Goal: Information Seeking & Learning: Learn about a topic

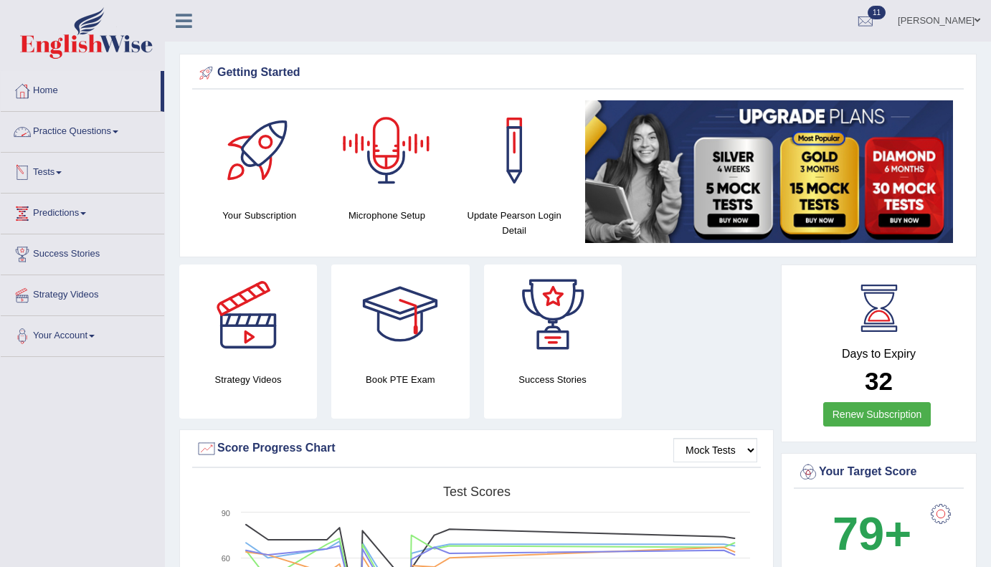
click at [109, 129] on link "Practice Questions" at bounding box center [83, 130] width 164 height 36
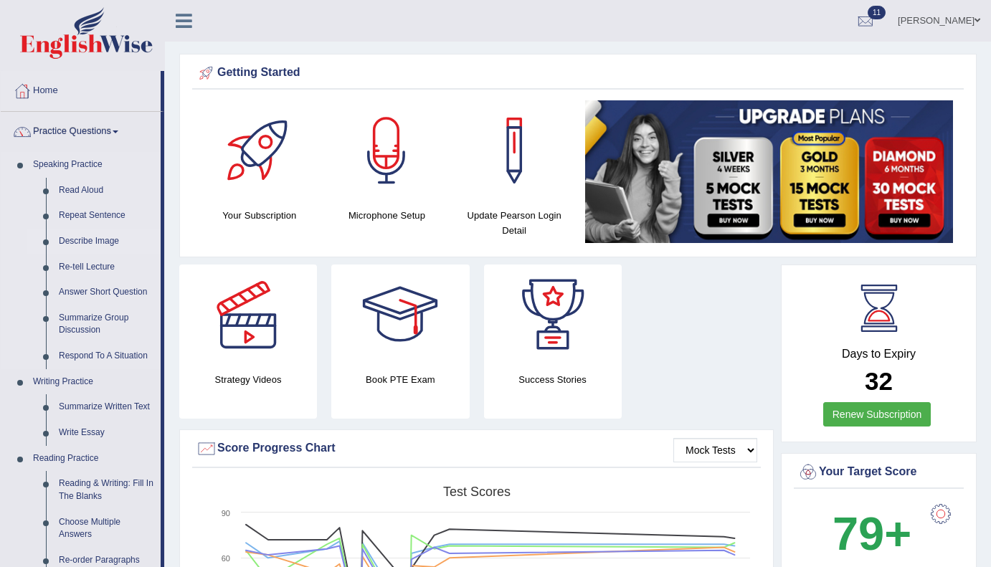
click at [92, 242] on link "Describe Image" at bounding box center [106, 242] width 108 height 26
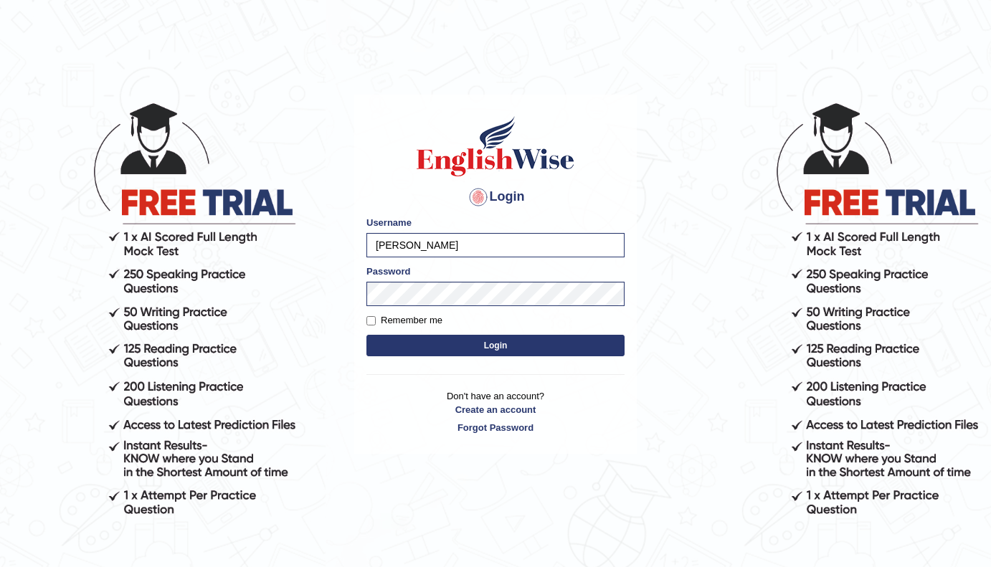
click at [510, 344] on button "Login" at bounding box center [496, 346] width 258 height 22
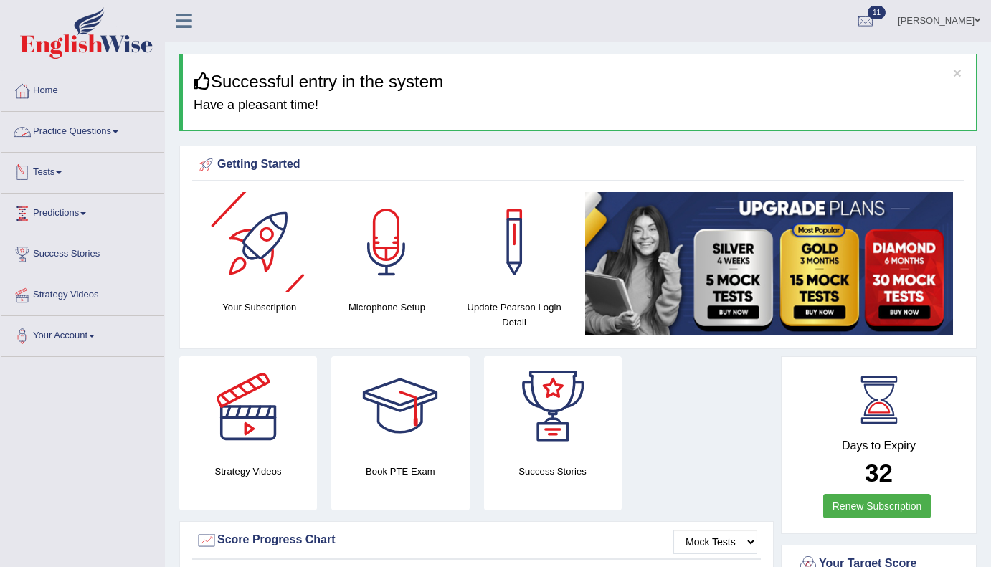
click at [118, 132] on span at bounding box center [116, 132] width 6 height 3
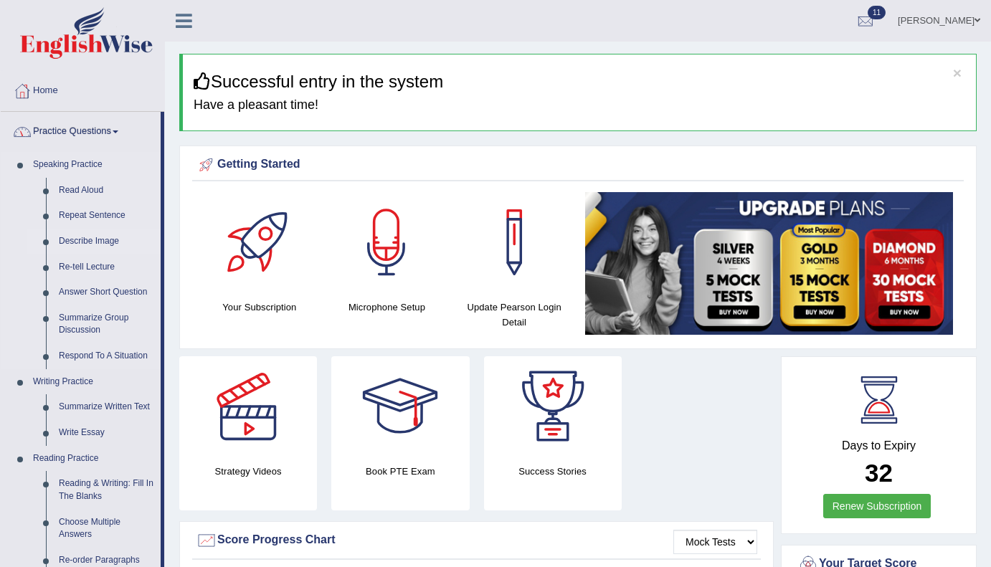
click at [95, 245] on link "Describe Image" at bounding box center [106, 242] width 108 height 26
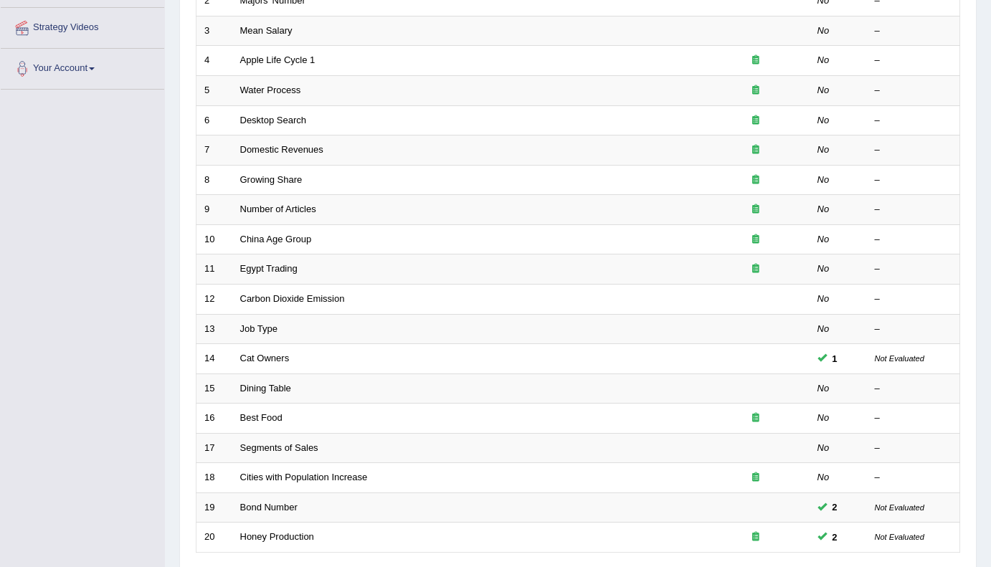
scroll to position [382, 0]
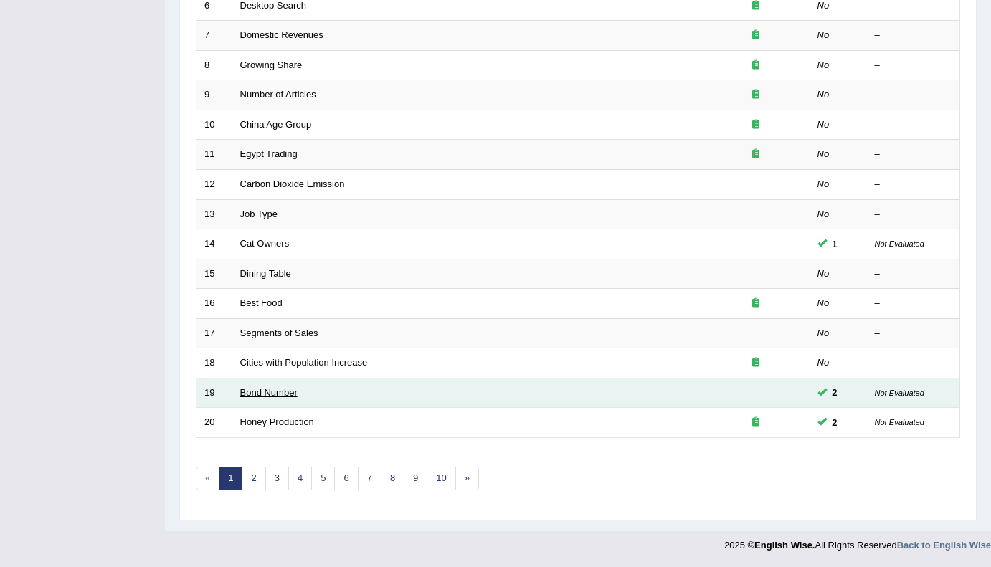
click at [285, 395] on link "Bond Number" at bounding box center [268, 392] width 57 height 11
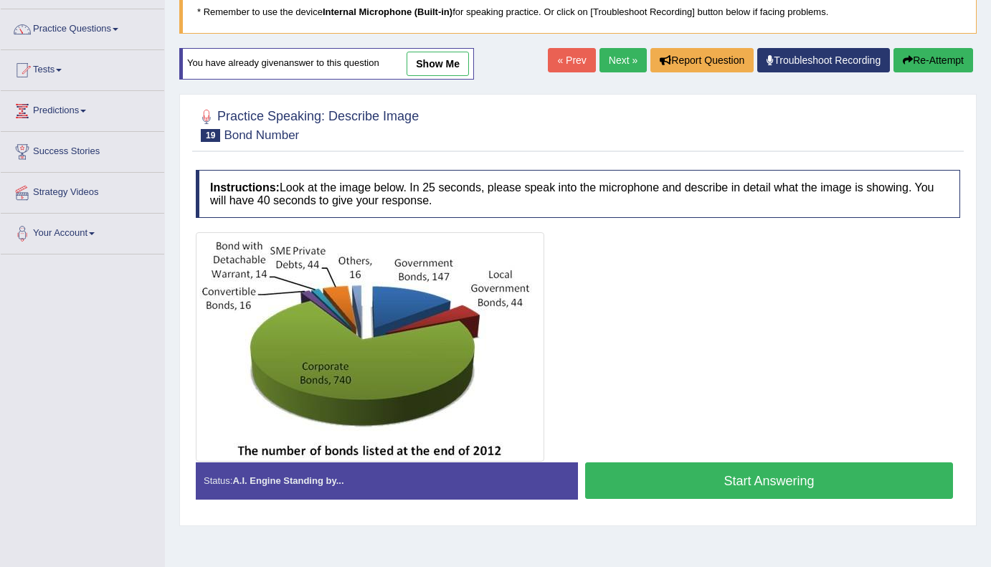
scroll to position [77, 0]
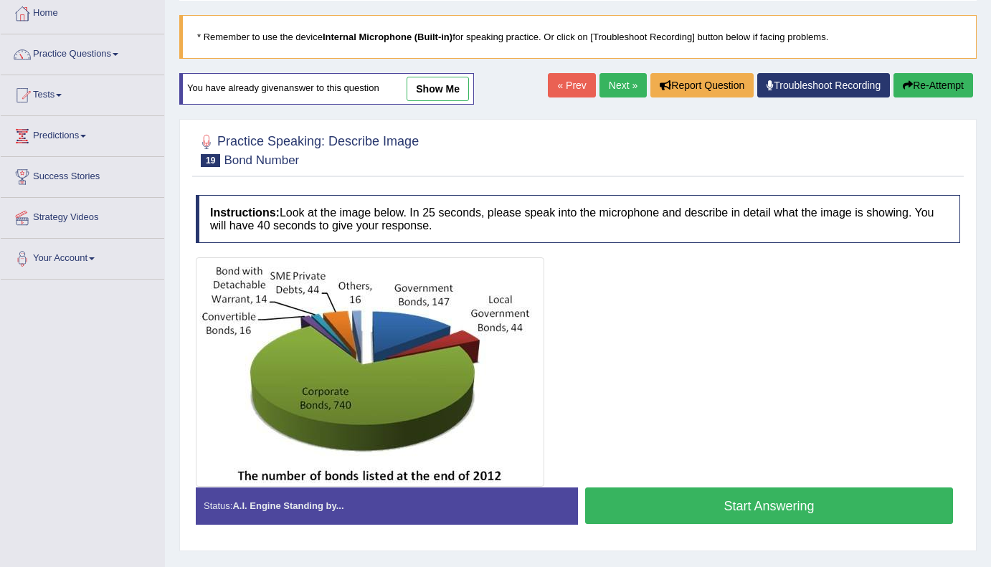
click at [745, 517] on button "Start Answering" at bounding box center [769, 506] width 368 height 37
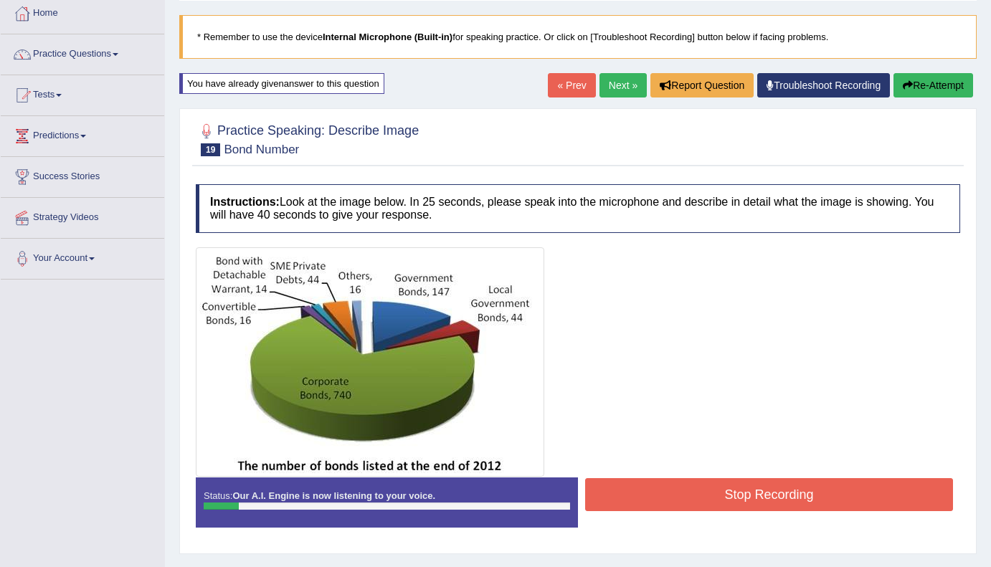
click at [928, 88] on button "Re-Attempt" at bounding box center [934, 85] width 80 height 24
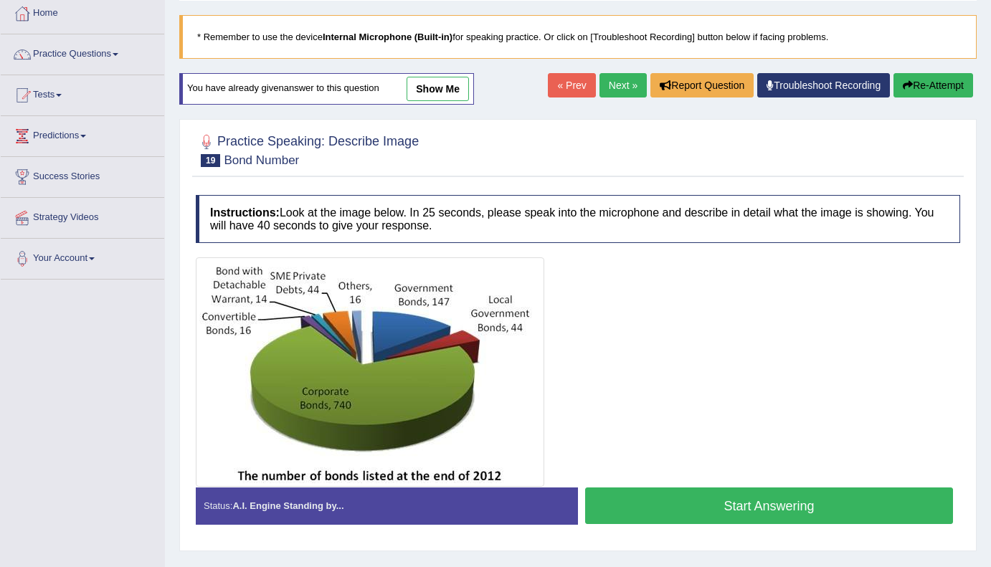
click at [765, 506] on button "Start Answering" at bounding box center [769, 506] width 368 height 37
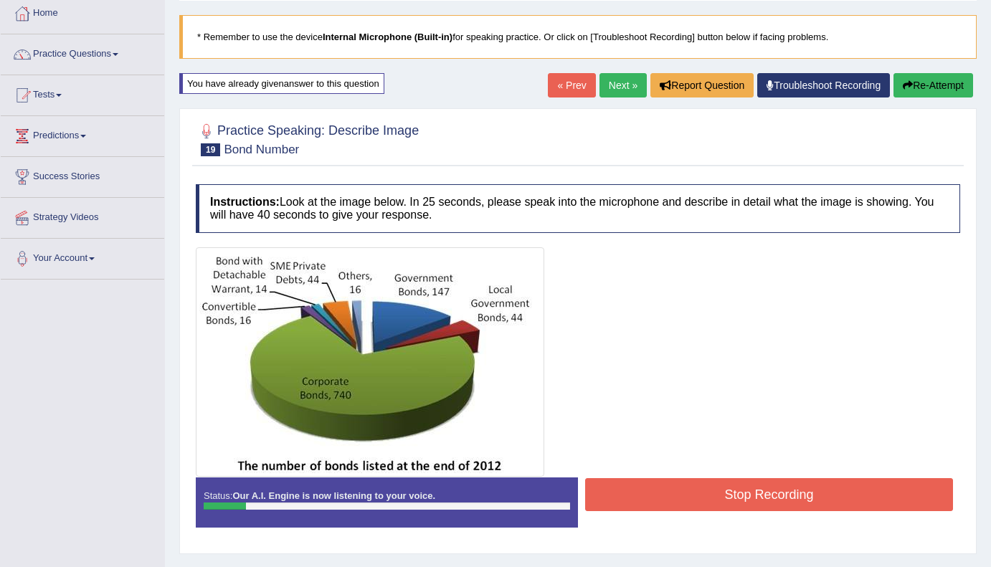
click at [930, 89] on button "Re-Attempt" at bounding box center [934, 85] width 80 height 24
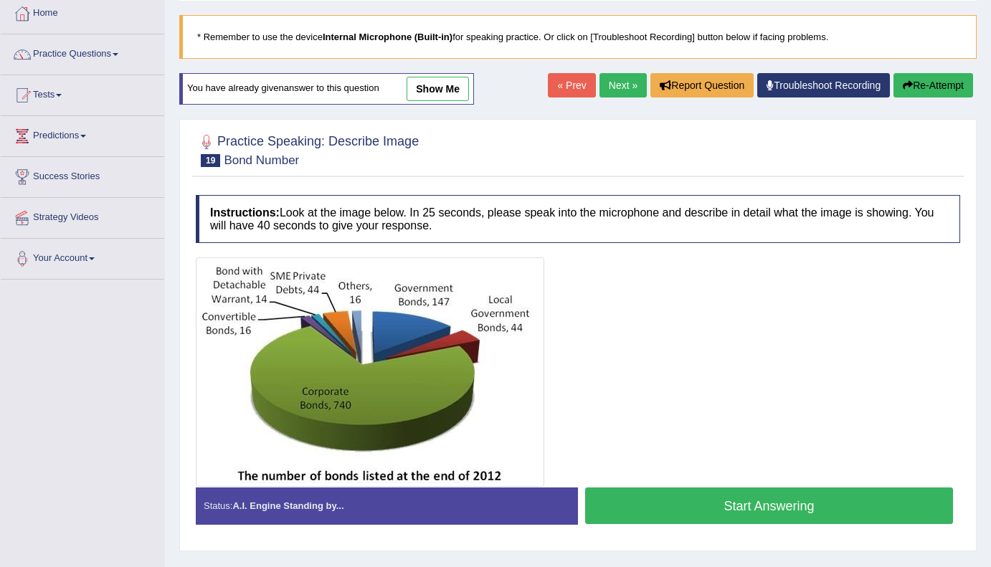
click at [704, 504] on button "Start Answering" at bounding box center [769, 506] width 368 height 37
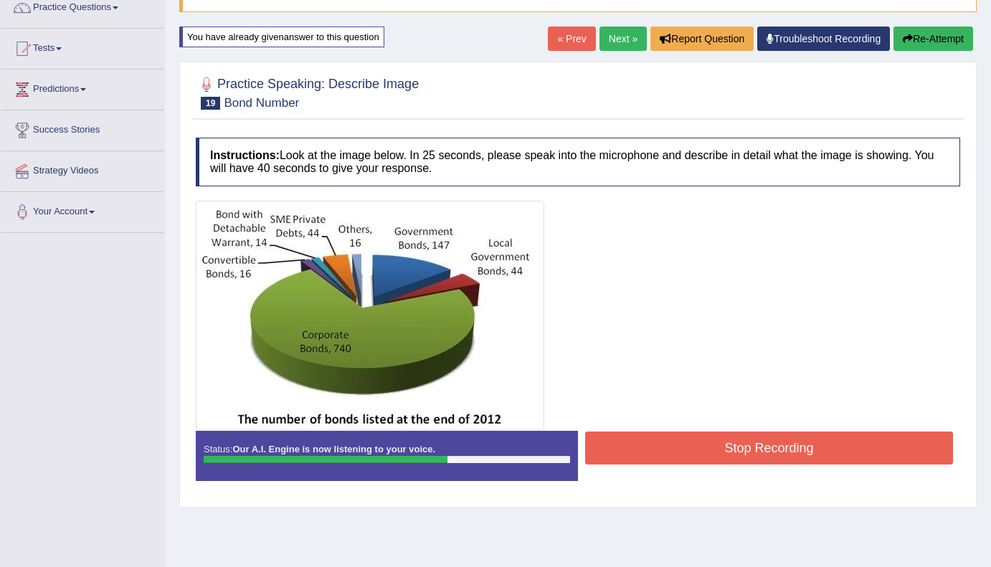
scroll to position [126, 0]
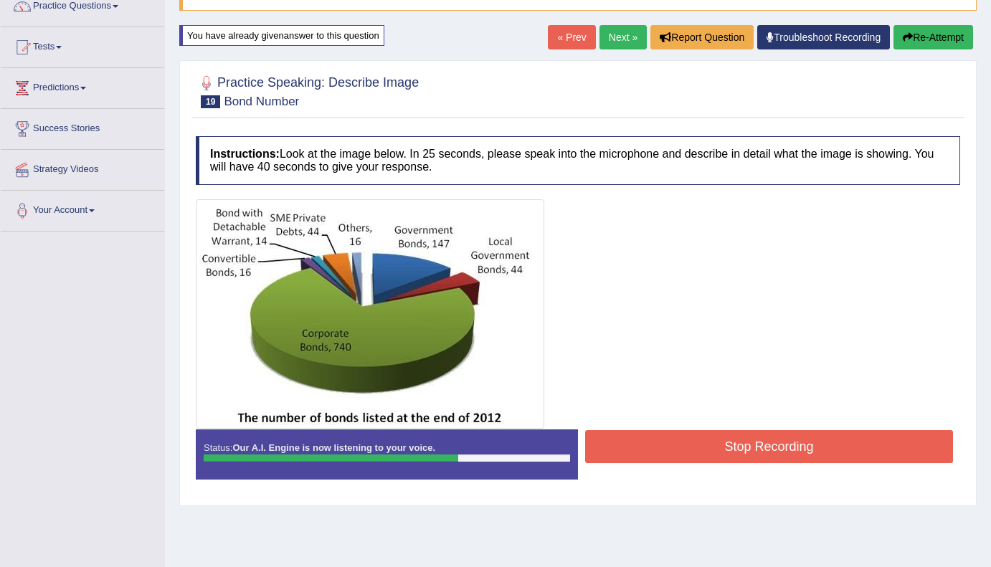
click at [765, 439] on button "Stop Recording" at bounding box center [769, 446] width 368 height 33
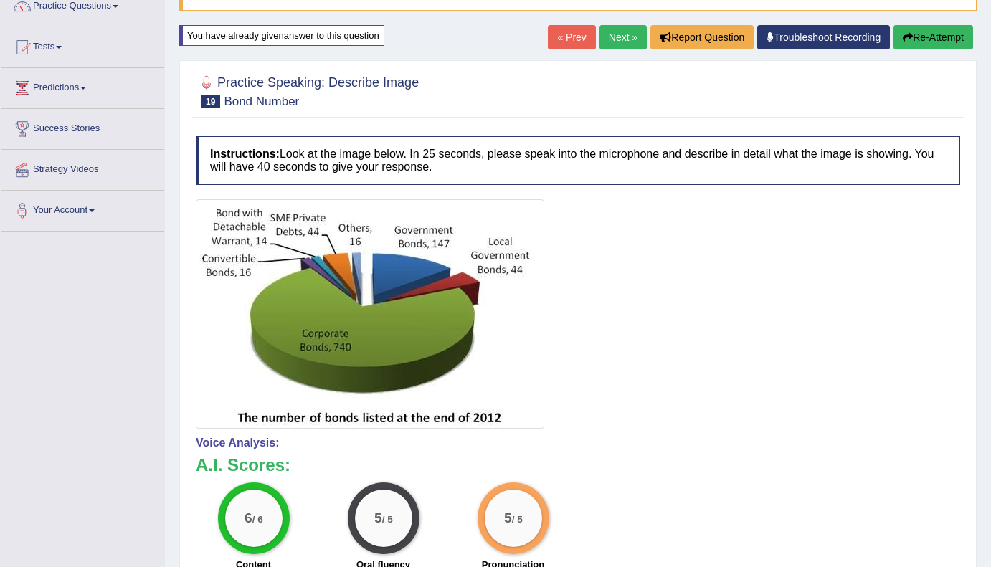
click at [612, 42] on link "Next »" at bounding box center [623, 37] width 47 height 24
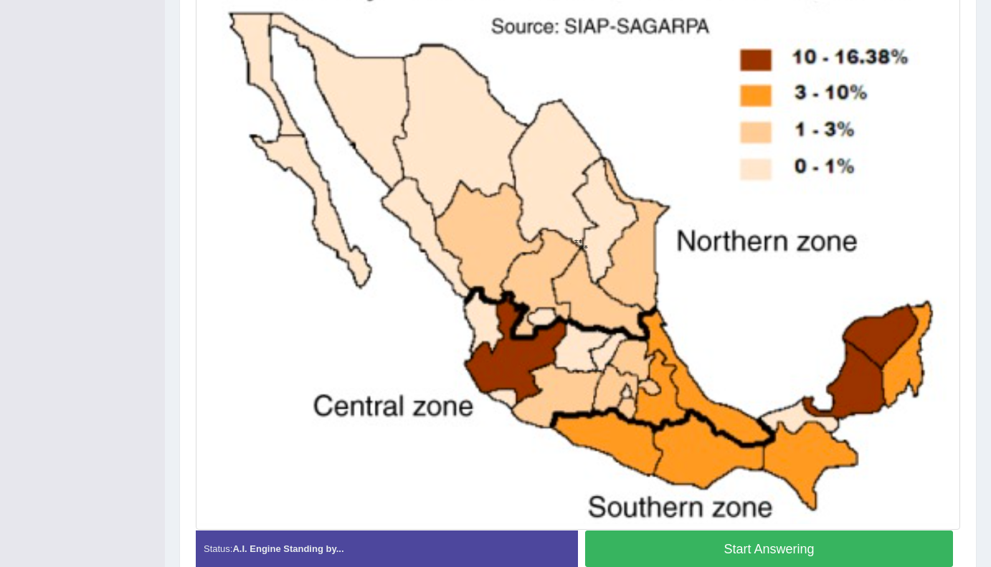
scroll to position [411, 0]
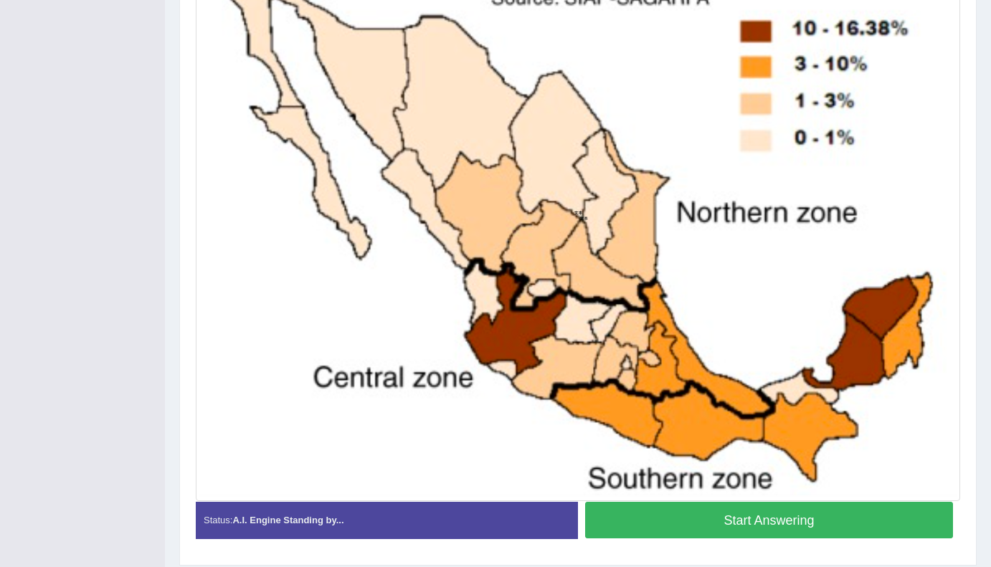
click at [820, 523] on button "Start Answering" at bounding box center [769, 520] width 368 height 37
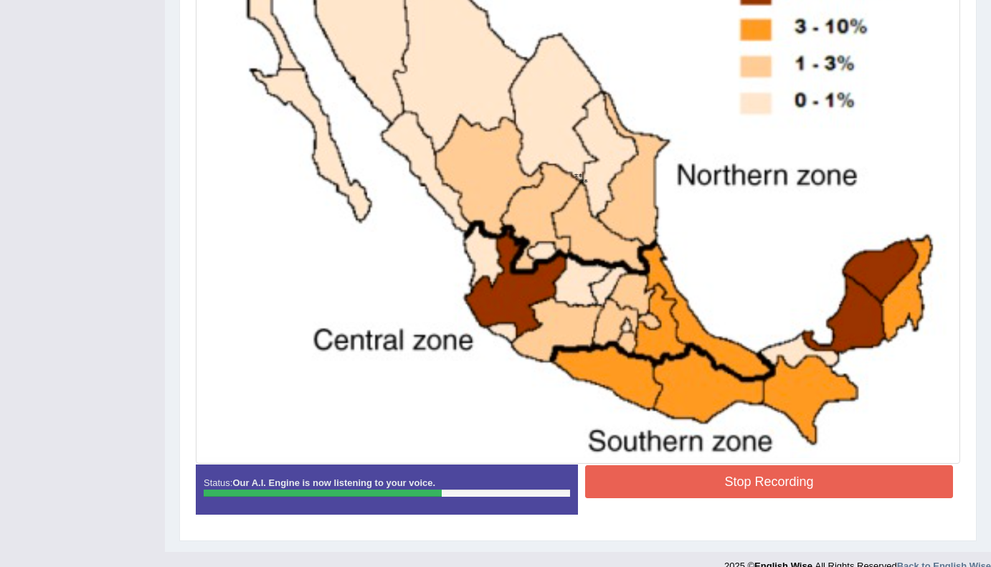
scroll to position [433, 0]
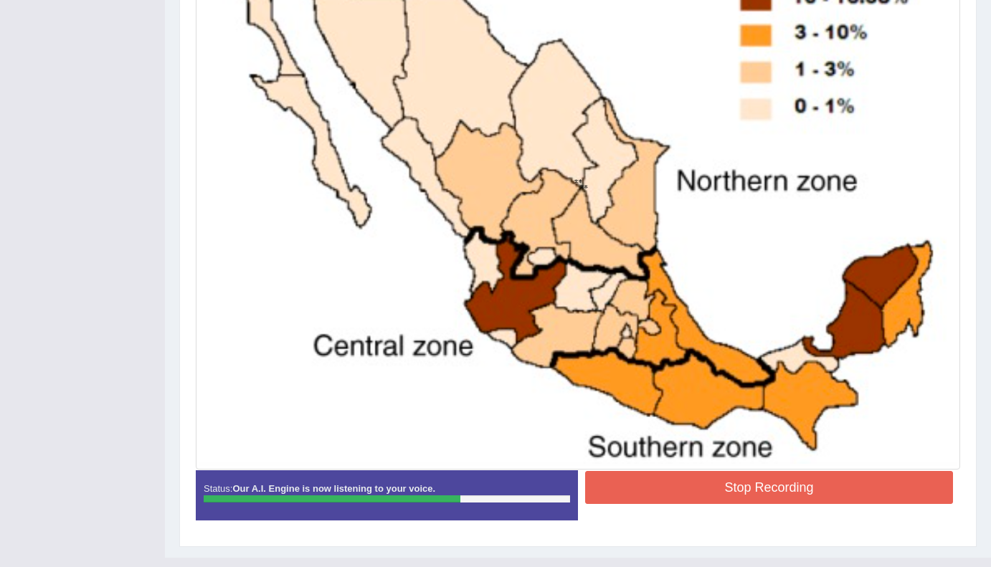
click at [783, 488] on button "Stop Recording" at bounding box center [769, 487] width 368 height 33
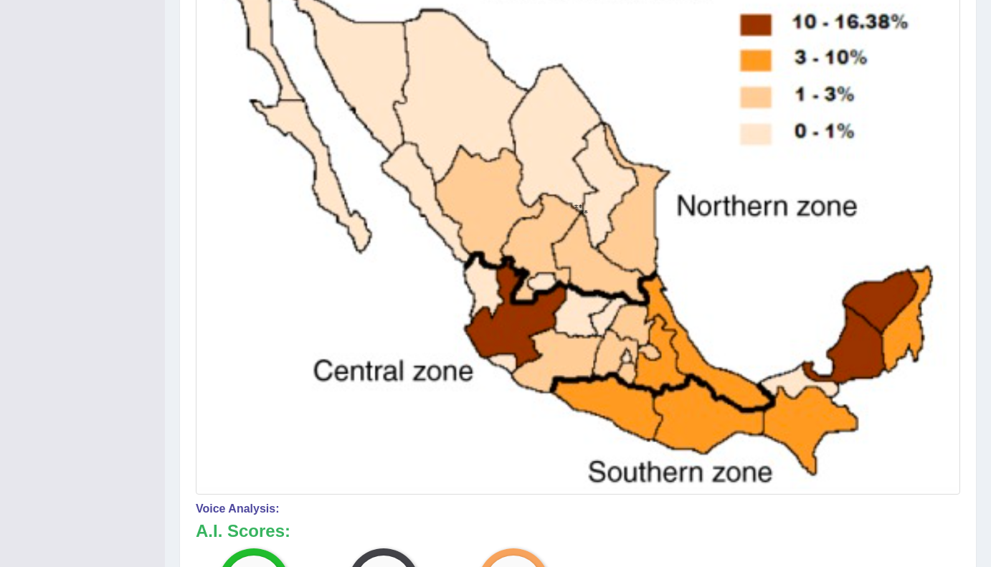
scroll to position [0, 0]
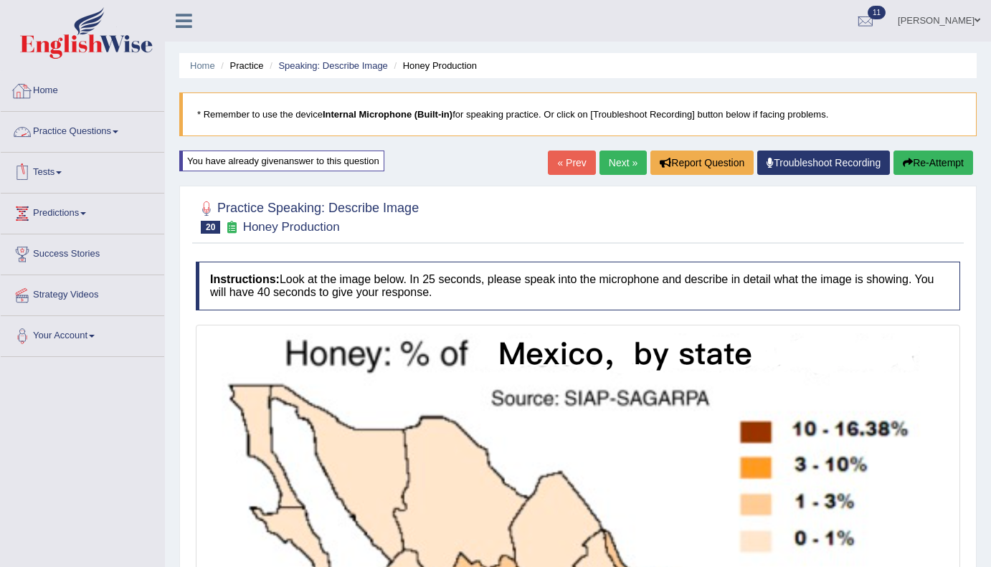
click at [45, 84] on link "Home" at bounding box center [83, 89] width 164 height 36
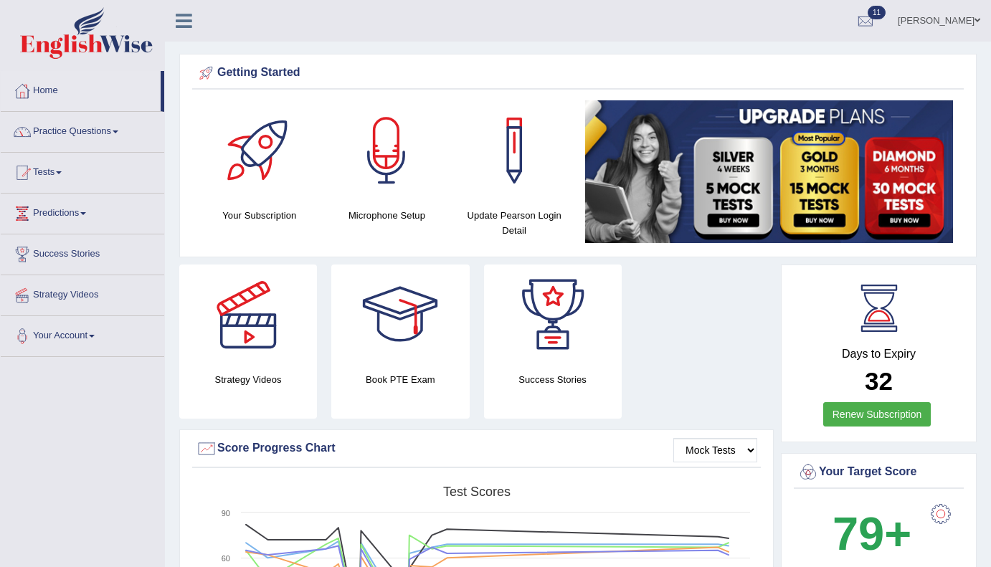
click at [58, 181] on link "Tests" at bounding box center [83, 171] width 164 height 36
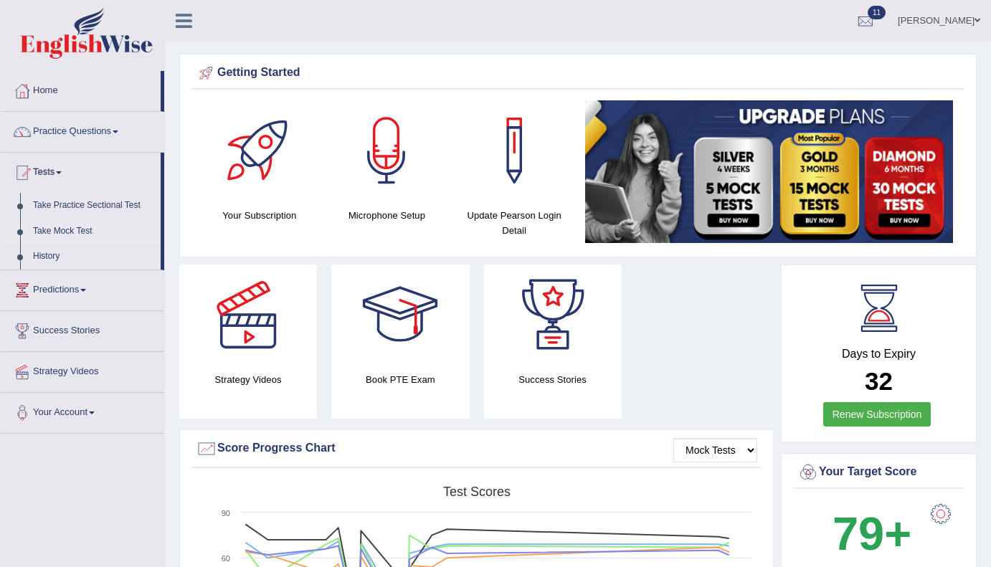
click at [77, 231] on link "Take Mock Test" at bounding box center [94, 232] width 134 height 26
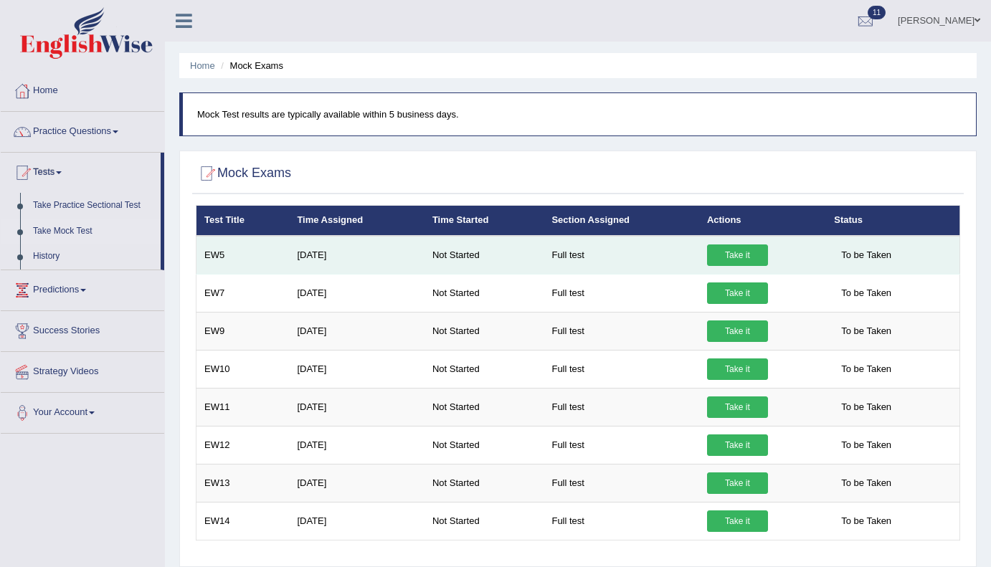
click at [745, 255] on link "Take it" at bounding box center [737, 256] width 61 height 22
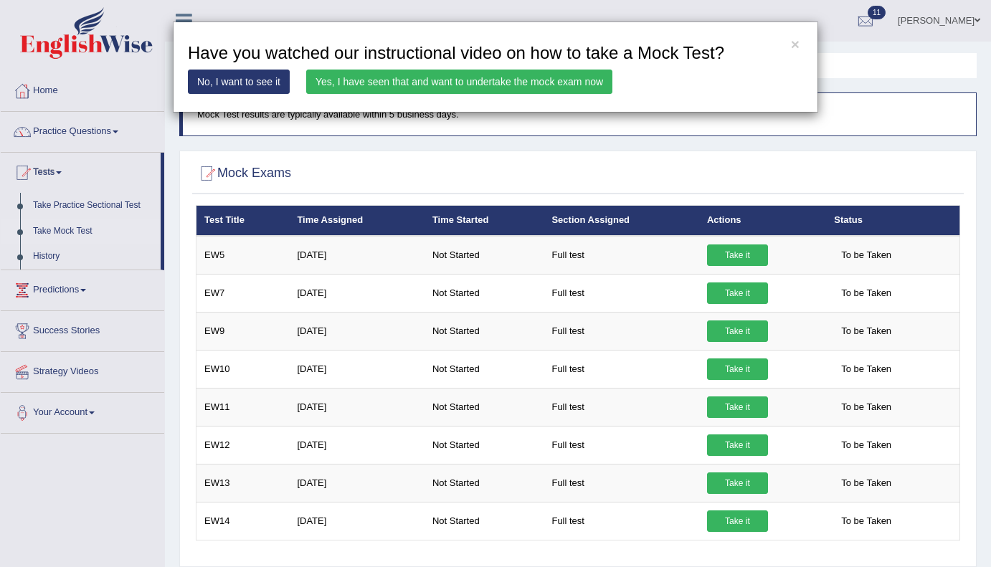
click at [427, 86] on link "Yes, I have seen that and want to undertake the mock exam now" at bounding box center [459, 82] width 306 height 24
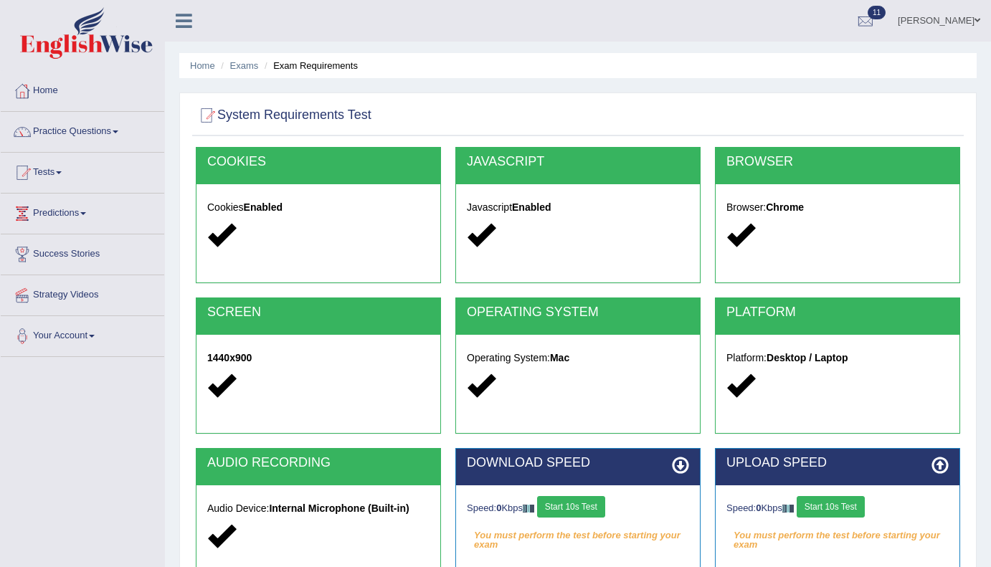
click at [589, 514] on button "Start 10s Test" at bounding box center [571, 507] width 68 height 22
click at [575, 510] on button "Start 10s Test" at bounding box center [586, 507] width 68 height 22
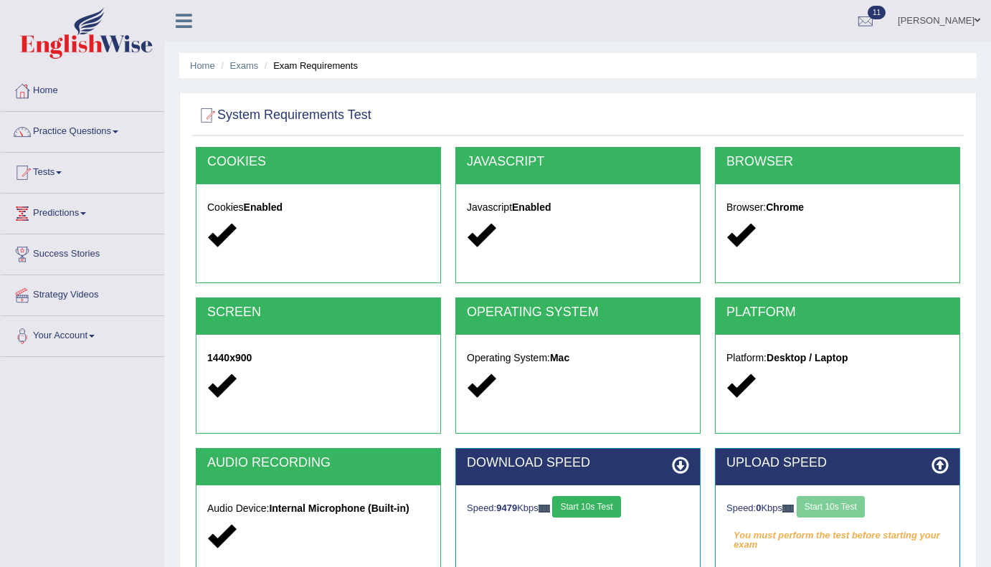
click at [575, 510] on button "Start 10s Test" at bounding box center [586, 507] width 68 height 22
click at [575, 510] on button "Start 10s Test" at bounding box center [592, 507] width 68 height 22
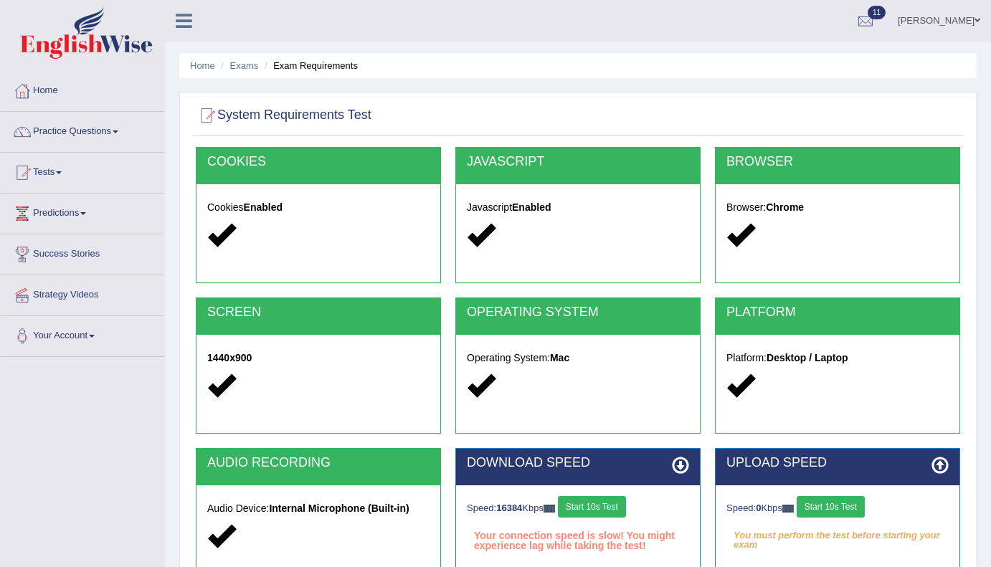
click at [575, 510] on button "Start 10s Test" at bounding box center [592, 507] width 68 height 22
click at [865, 501] on button "Start 10s Test" at bounding box center [831, 507] width 68 height 22
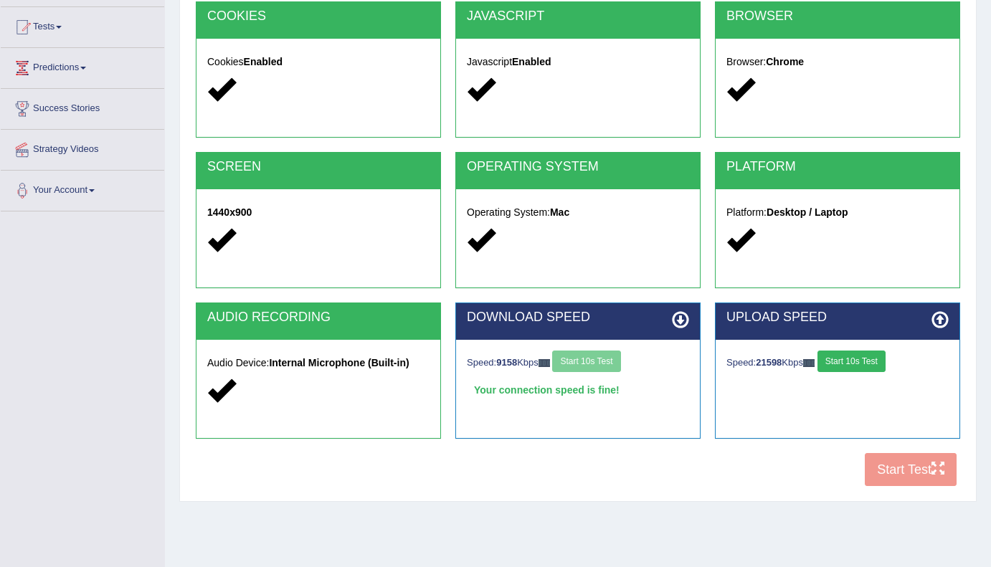
scroll to position [177, 0]
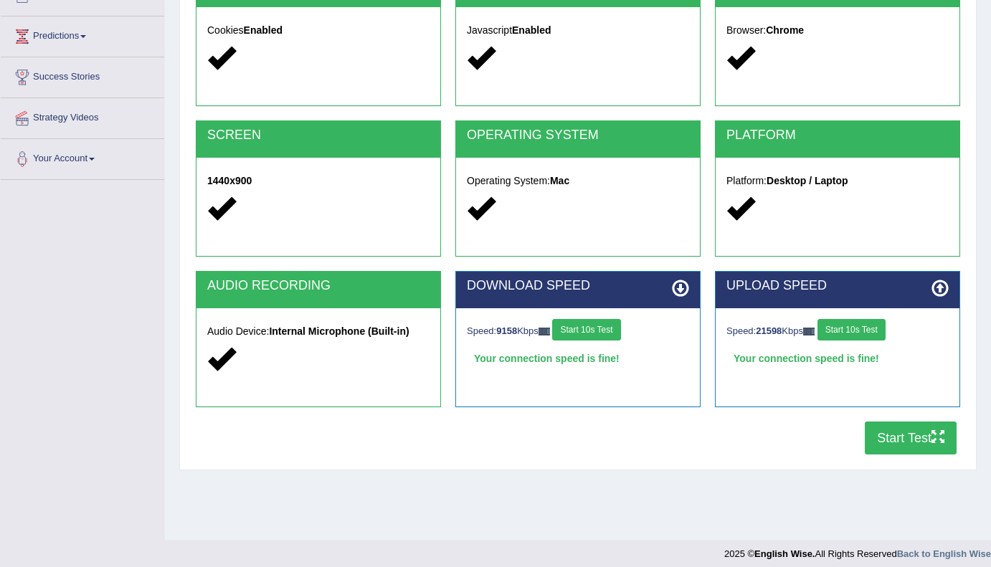
click at [851, 342] on div "Speed: 21598 Kbps Start 10s Test" at bounding box center [838, 331] width 222 height 25
click at [852, 343] on div "Speed: 21598 Kbps Start 10s Test" at bounding box center [838, 331] width 222 height 25
click at [854, 332] on button "Start 10s Test" at bounding box center [852, 330] width 68 height 22
click at [920, 442] on button "Start Test" at bounding box center [911, 438] width 92 height 33
